Goal: Information Seeking & Learning: Learn about a topic

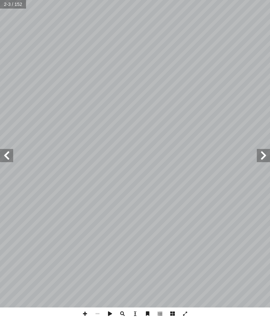
click at [262, 157] on span at bounding box center [263, 155] width 13 height 13
click at [257, 154] on span at bounding box center [263, 155] width 13 height 13
click at [258, 161] on span at bounding box center [263, 155] width 13 height 13
click at [258, 159] on span at bounding box center [263, 155] width 13 height 13
click at [258, 162] on span at bounding box center [263, 155] width 13 height 13
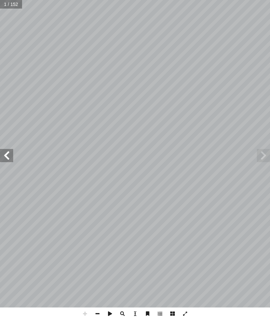
click at [263, 156] on span at bounding box center [263, 155] width 13 height 13
click at [264, 152] on span at bounding box center [263, 155] width 13 height 13
click at [261, 156] on span at bounding box center [263, 155] width 13 height 13
click at [258, 153] on span at bounding box center [263, 155] width 13 height 13
click at [12, 154] on span at bounding box center [6, 155] width 13 height 13
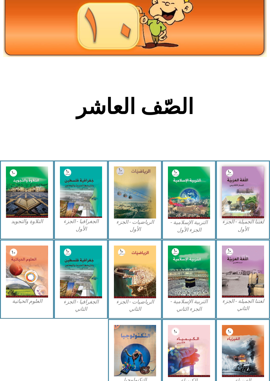
scroll to position [49, 0]
click at [190, 205] on img at bounding box center [189, 192] width 42 height 52
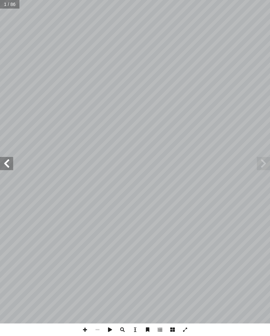
click at [4, 167] on span at bounding box center [6, 163] width 13 height 13
click at [7, 163] on span at bounding box center [6, 163] width 13 height 13
click at [9, 163] on span at bounding box center [6, 163] width 13 height 13
click at [12, 166] on span at bounding box center [6, 163] width 13 height 13
click at [263, 162] on span at bounding box center [263, 163] width 13 height 13
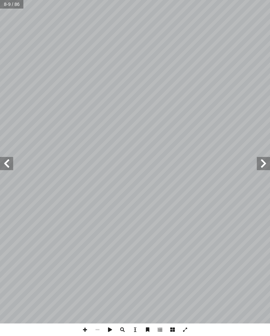
click at [6, 169] on span at bounding box center [6, 163] width 13 height 13
click at [10, 164] on span at bounding box center [6, 163] width 13 height 13
click at [12, 164] on span at bounding box center [6, 163] width 13 height 13
click at [13, 159] on span at bounding box center [6, 163] width 13 height 13
click at [13, 157] on span at bounding box center [6, 163] width 13 height 13
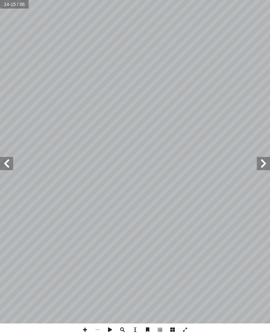
click at [9, 168] on span at bounding box center [6, 163] width 13 height 13
click at [7, 164] on span at bounding box center [6, 163] width 13 height 13
click at [7, 168] on span at bounding box center [6, 163] width 13 height 13
click at [4, 160] on span at bounding box center [6, 163] width 13 height 13
click at [257, 159] on span at bounding box center [263, 163] width 13 height 13
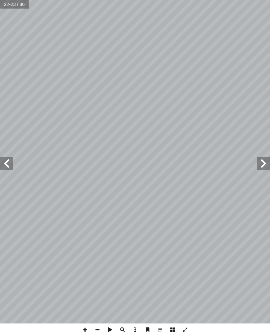
click at [262, 164] on span at bounding box center [263, 163] width 13 height 13
click at [5, 165] on span at bounding box center [6, 163] width 13 height 13
click at [9, 165] on span at bounding box center [6, 163] width 13 height 13
